Goal: Task Accomplishment & Management: Complete application form

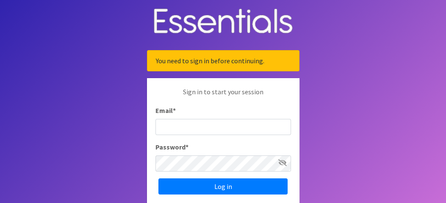
click at [177, 126] on input "Email *" at bounding box center [223, 127] width 136 height 16
type input "[PERSON_NAME][EMAIL_ADDRESS][PERSON_NAME][DOMAIN_NAME]"
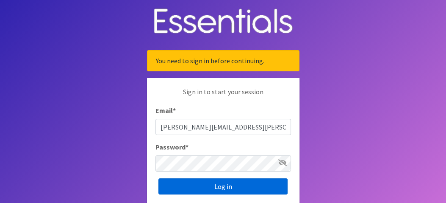
click at [199, 184] on input "Log in" at bounding box center [222, 186] width 129 height 16
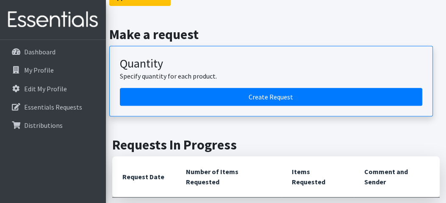
scroll to position [212, 0]
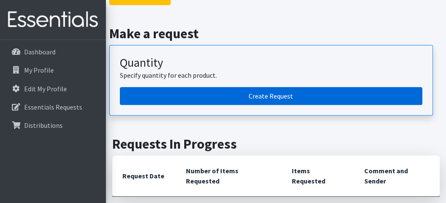
click at [283, 93] on link "Create Request" at bounding box center [271, 96] width 303 height 18
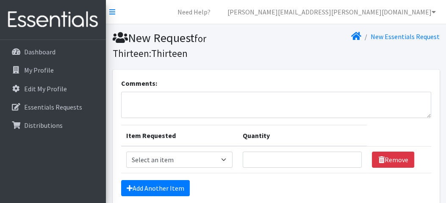
click at [277, 129] on th "Quantity" at bounding box center [303, 135] width 130 height 21
click at [226, 159] on select "Select an item 1 month period supply kit Kids (Newborn) Kids (Size 1) Kids (Siz…" at bounding box center [179, 159] width 106 height 16
